Goal: Transaction & Acquisition: Purchase product/service

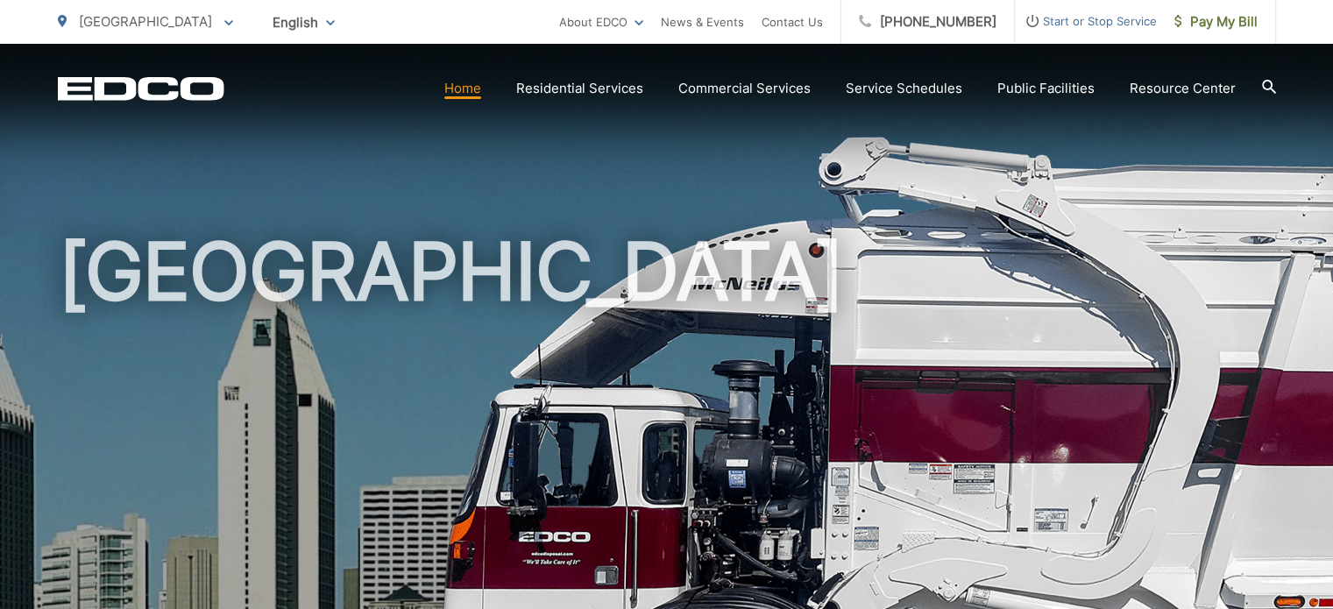
click at [729, 278] on h1 "[GEOGRAPHIC_DATA]" at bounding box center [667, 505] width 1219 height 555
click at [449, 139] on div "[GEOGRAPHIC_DATA]" at bounding box center [667, 405] width 1219 height 723
click at [1255, 146] on div "[GEOGRAPHIC_DATA]" at bounding box center [667, 405] width 1219 height 723
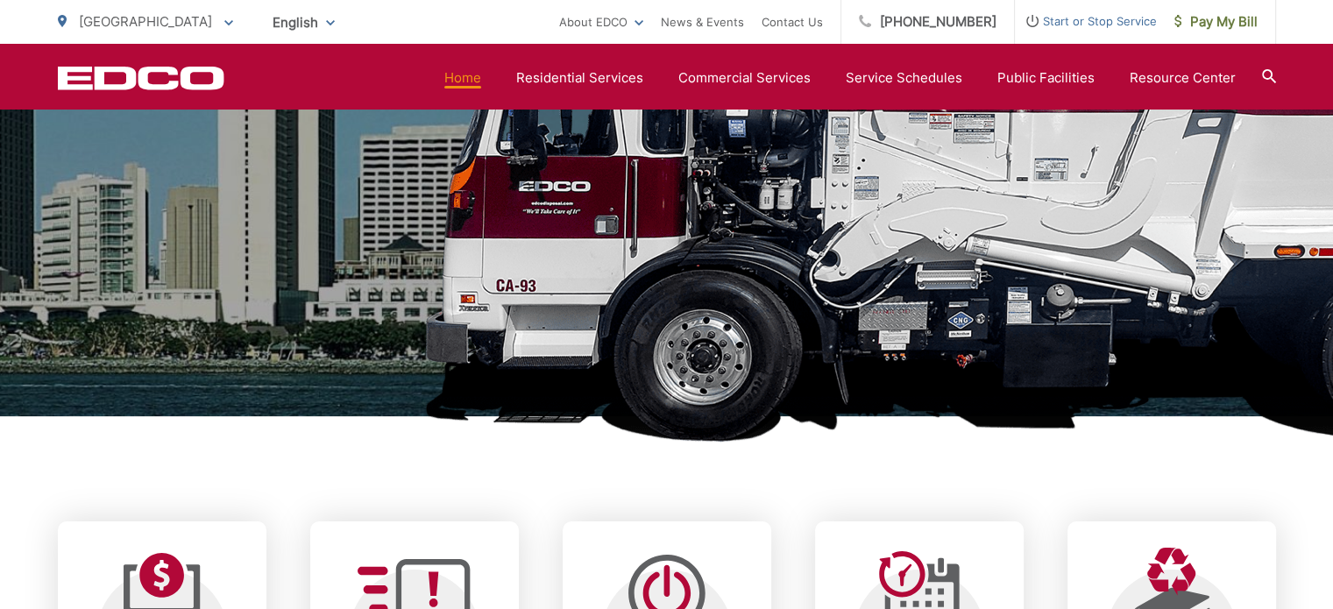
scroll to position [701, 0]
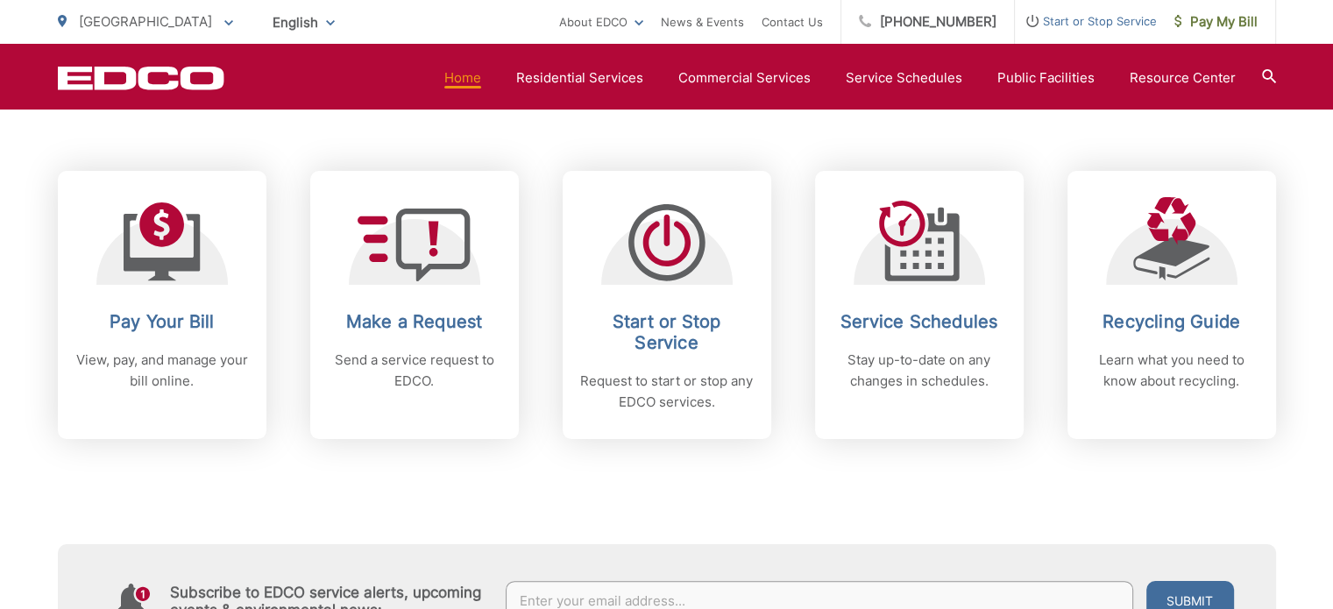
click at [473, 460] on div "Subscribe to EDCO service alerts, upcoming events & environmental news: Submit" at bounding box center [667, 548] width 1219 height 218
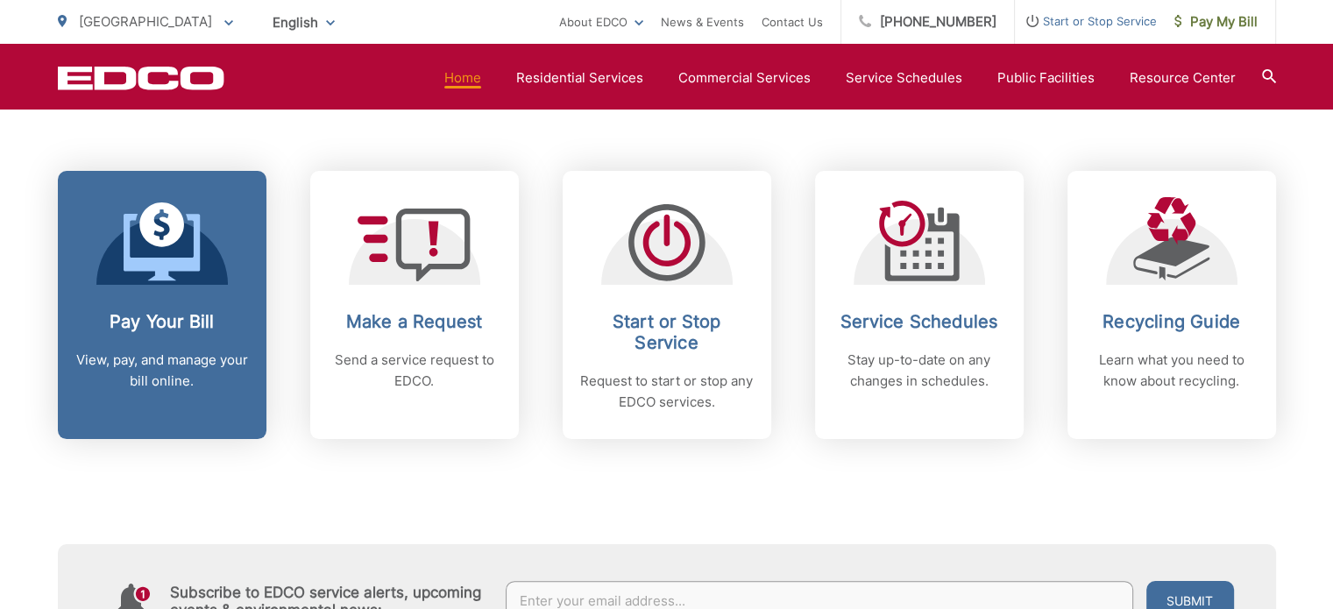
click at [174, 339] on div "Pay Your Bill View, pay, and manage your bill online." at bounding box center [162, 351] width 174 height 81
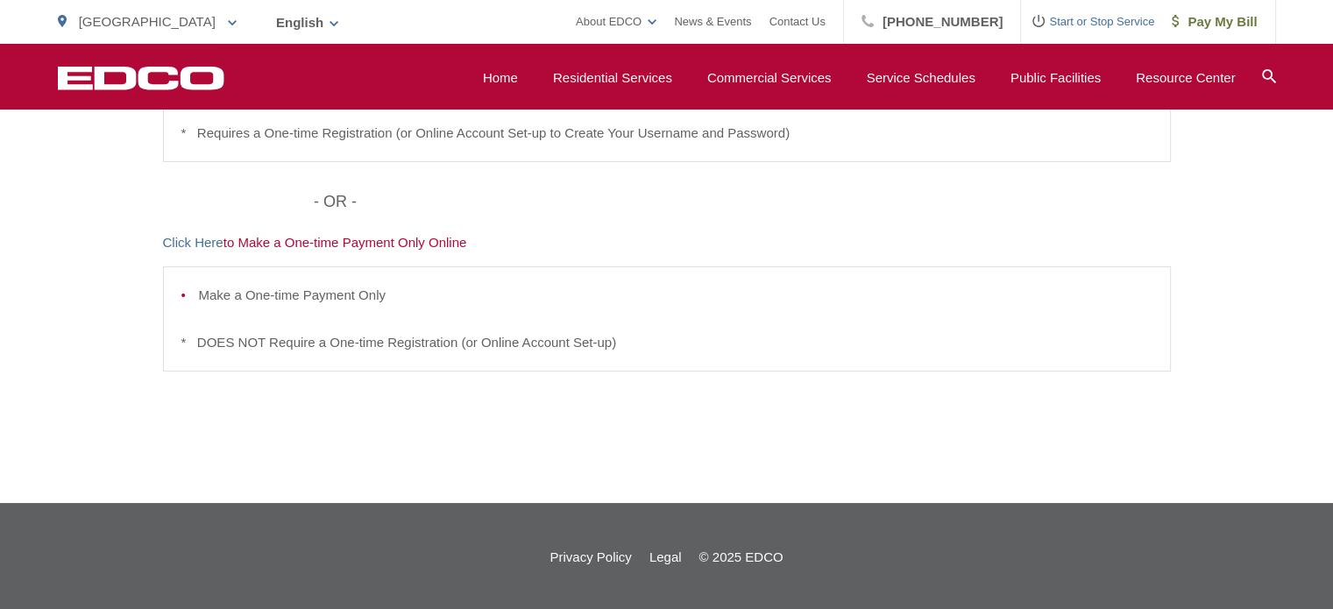
scroll to position [636, 0]
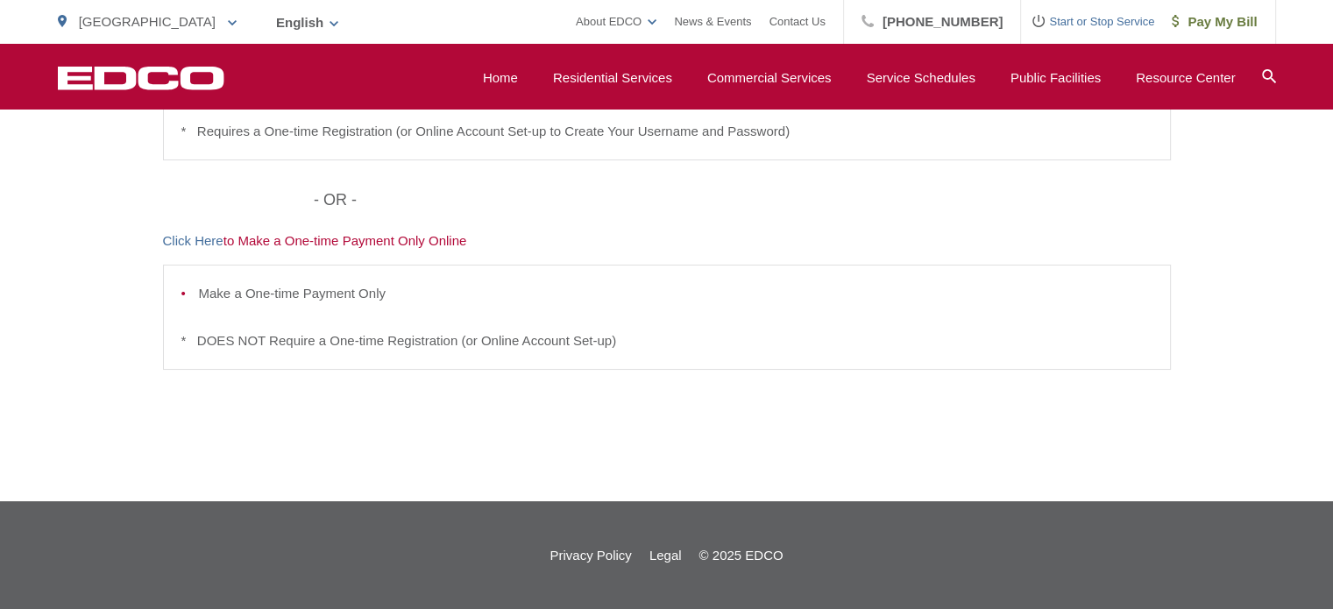
click at [594, 255] on div "Pay Your [PERSON_NAME] Here to View, Pay, and Manage Your Bill Online Make a On…" at bounding box center [667, 107] width 1008 height 787
click at [181, 244] on link "Click Here" at bounding box center [193, 241] width 60 height 21
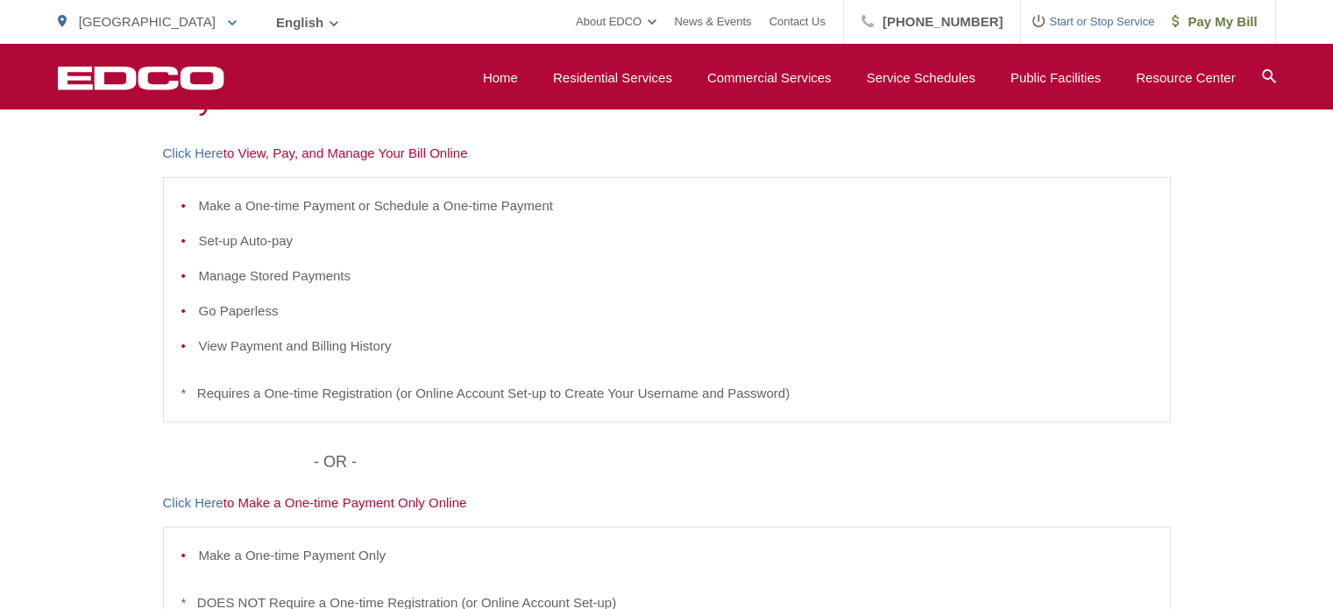
scroll to position [373, 0]
click at [189, 150] on link "Click Here" at bounding box center [193, 154] width 60 height 21
